Goal: Task Accomplishment & Management: Use online tool/utility

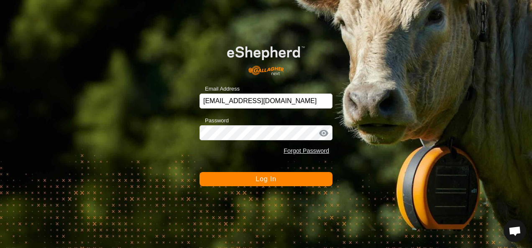
click at [265, 182] on span "Log In" at bounding box center [266, 179] width 20 height 7
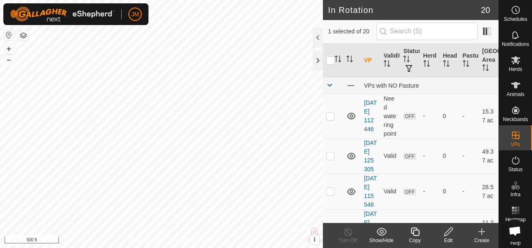
click at [448, 233] on icon at bounding box center [448, 232] width 10 height 10
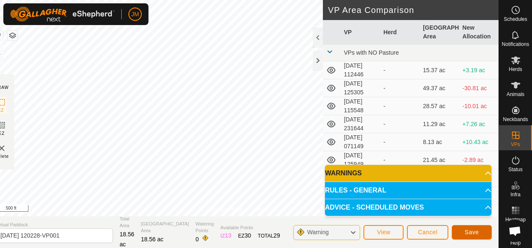
click at [468, 232] on span "Save" at bounding box center [472, 232] width 14 height 7
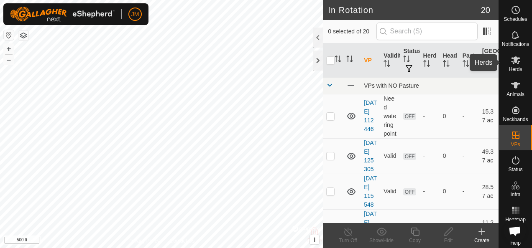
click at [511, 62] on icon at bounding box center [516, 60] width 10 height 10
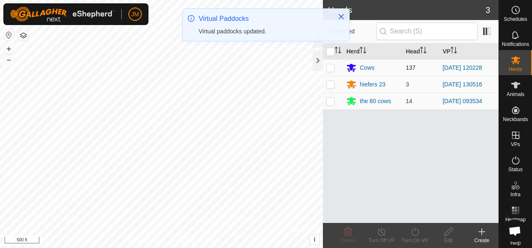
click at [329, 69] on p-checkbox at bounding box center [330, 67] width 8 height 7
click at [415, 234] on icon at bounding box center [415, 232] width 10 height 10
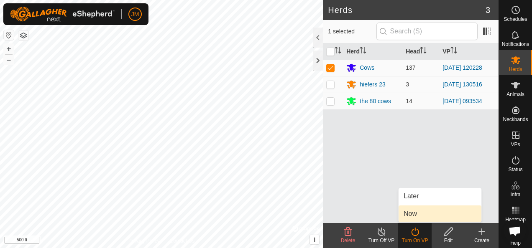
click at [414, 215] on link "Now" at bounding box center [440, 214] width 83 height 17
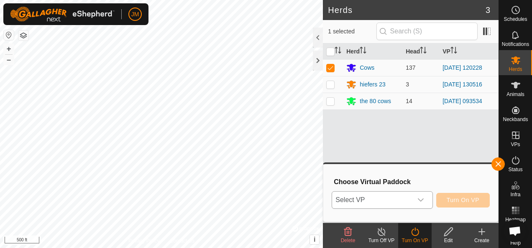
click at [424, 199] on icon "dropdown trigger" at bounding box center [421, 200] width 6 height 3
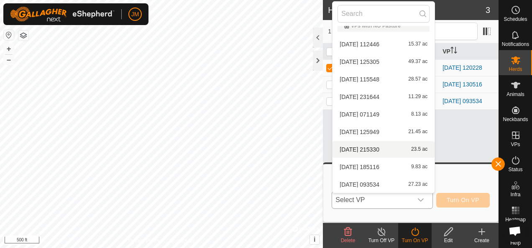
scroll to position [202, 0]
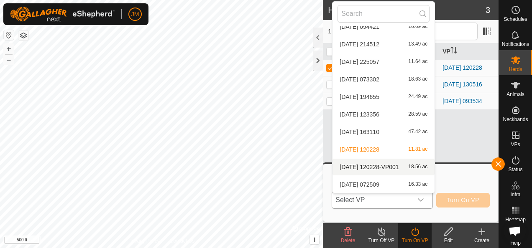
click at [376, 164] on li "[DATE] 120228-VP001 18.56 ac" at bounding box center [384, 167] width 102 height 17
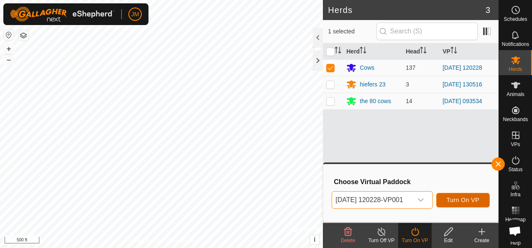
click at [458, 199] on span "Turn On VP" at bounding box center [463, 200] width 33 height 7
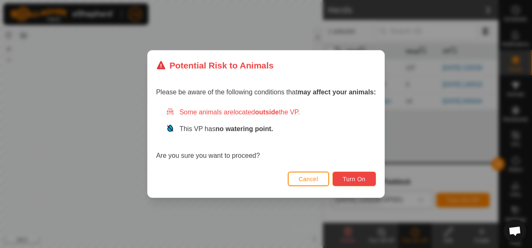
click at [355, 178] on span "Turn On" at bounding box center [354, 179] width 23 height 7
